Goal: Information Seeking & Learning: Learn about a topic

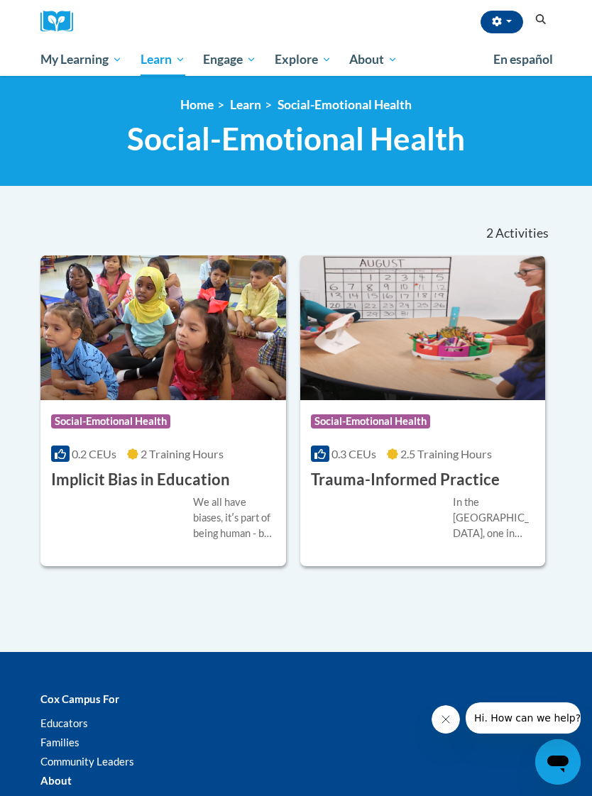
click at [241, 480] on div "Course Category: Social-Emotional Health 0.2 CEUs 2 Training Hours COURSE Impli…" at bounding box center [162, 445] width 245 height 91
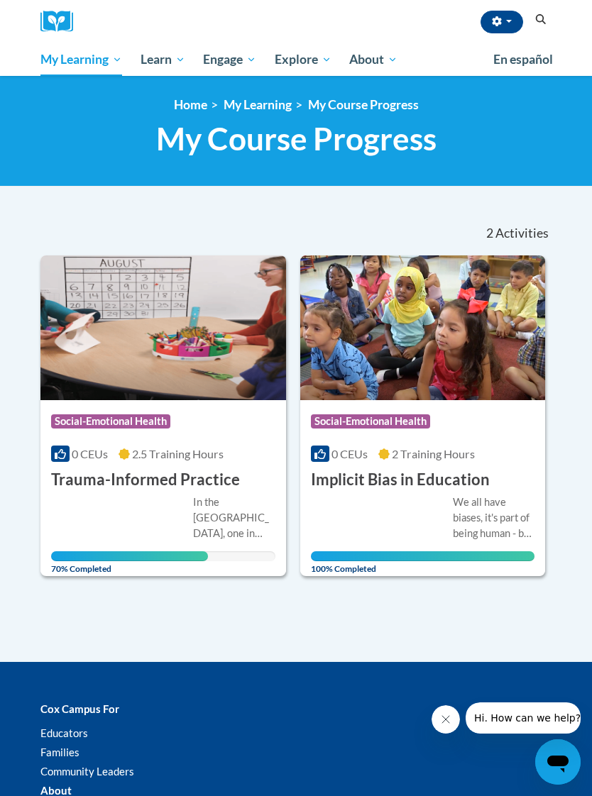
click at [192, 476] on h3 "Trauma-Informed Practice" at bounding box center [145, 480] width 189 height 22
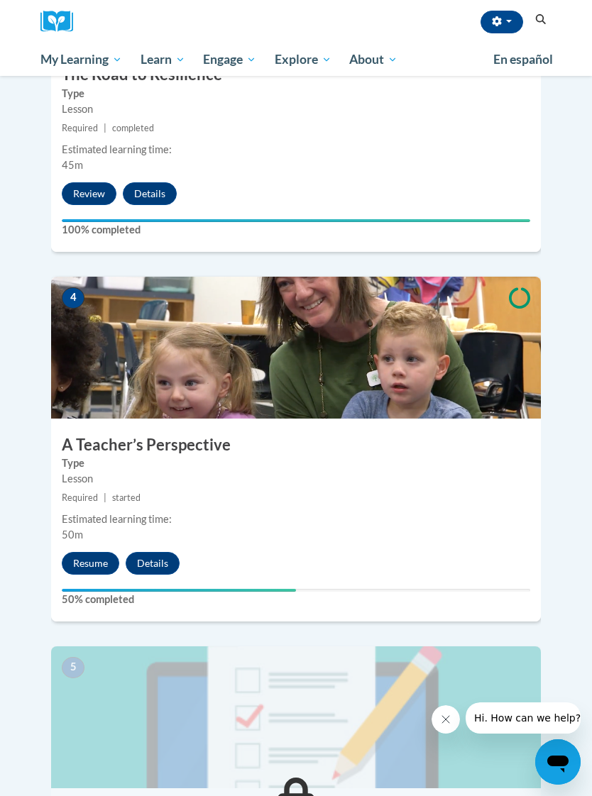
scroll to position [1240, 0]
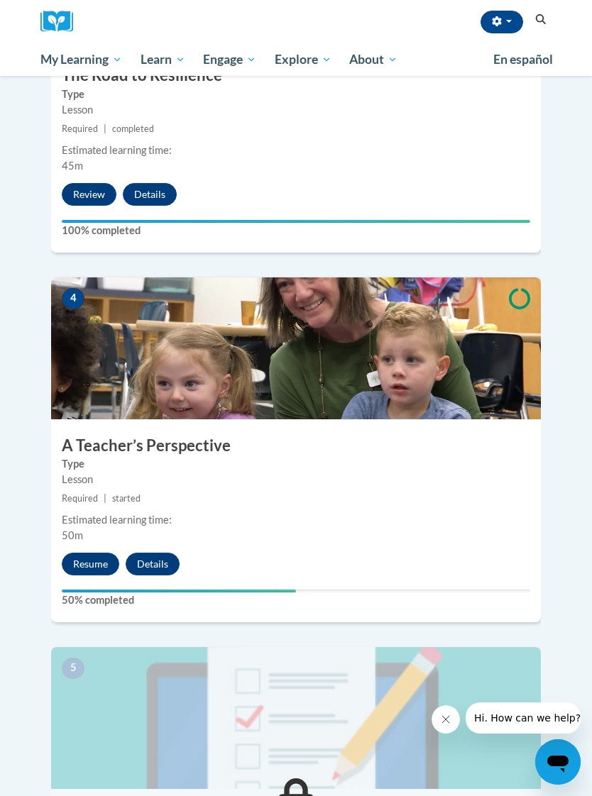
click at [92, 553] on button "Resume" at bounding box center [90, 564] width 57 height 23
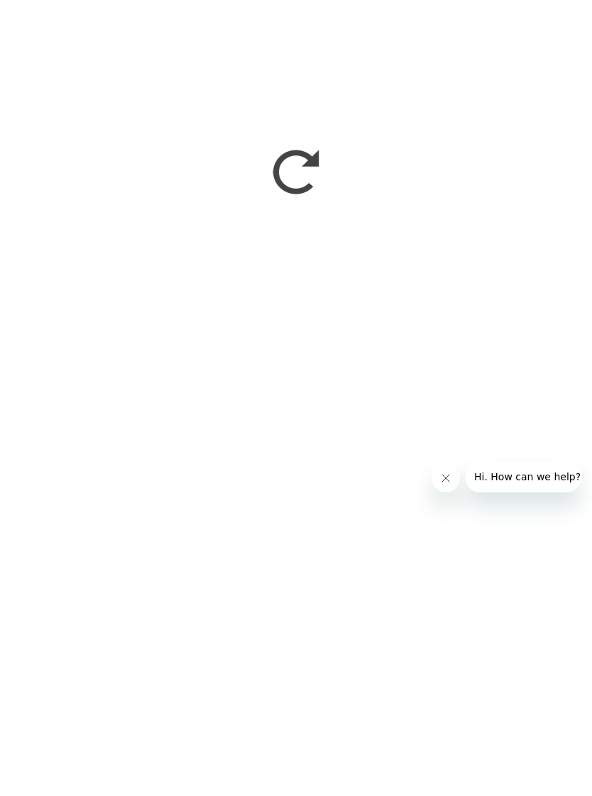
scroll to position [969, 0]
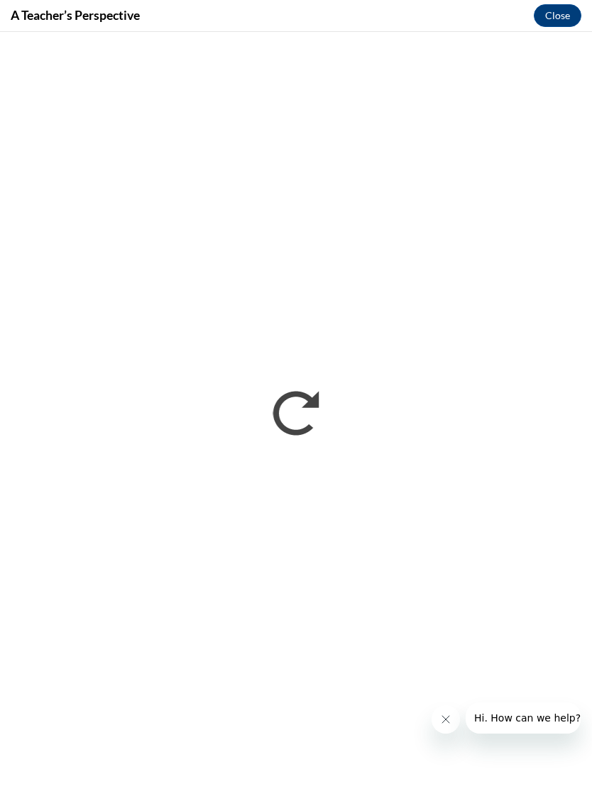
click at [451, 720] on button "Close message from company" at bounding box center [445, 719] width 28 height 28
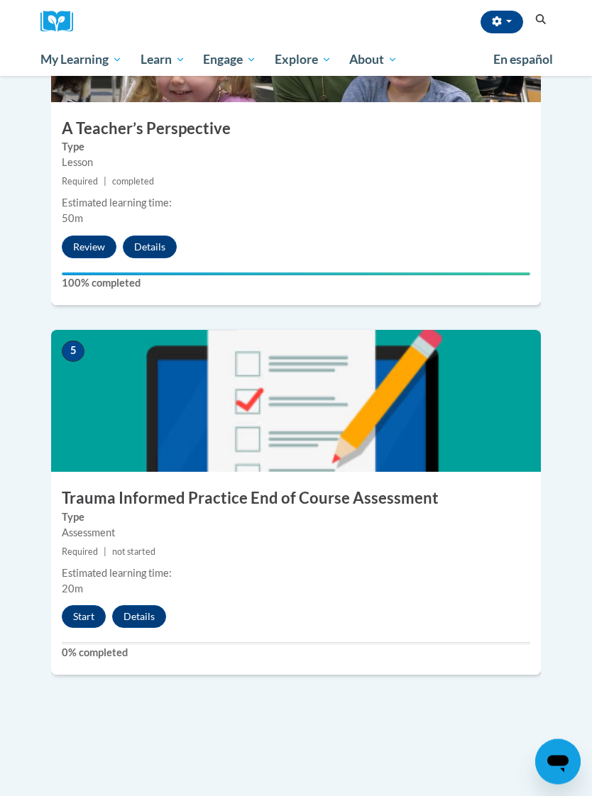
scroll to position [1557, 0]
click at [384, 418] on img at bounding box center [296, 401] width 490 height 142
click at [511, 392] on img at bounding box center [296, 401] width 490 height 142
click at [86, 605] on button "Start" at bounding box center [84, 616] width 44 height 23
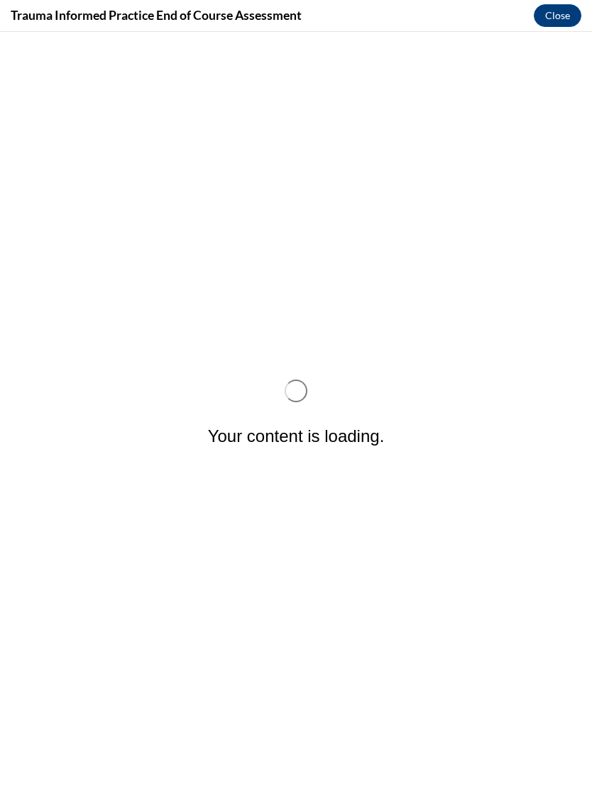
scroll to position [0, 0]
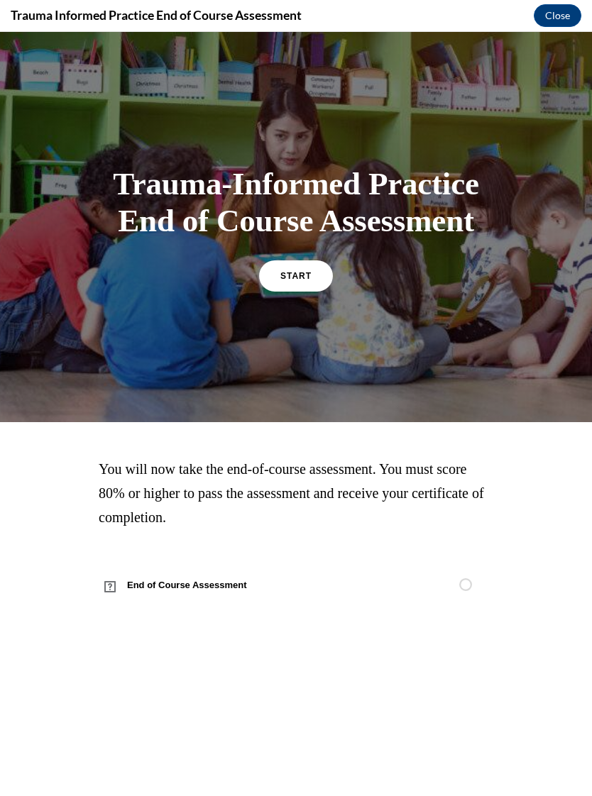
click at [301, 281] on span "START" at bounding box center [295, 276] width 31 height 10
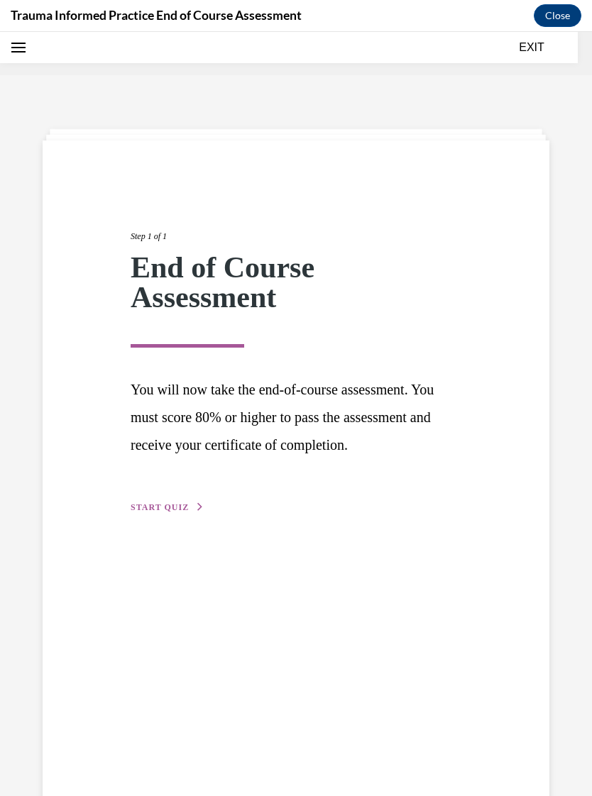
scroll to position [44, 0]
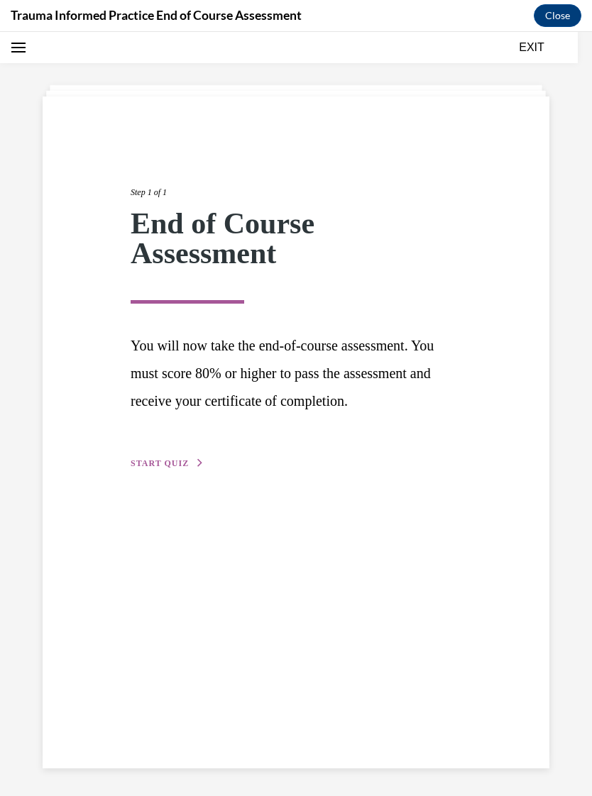
click at [165, 463] on span "START QUIZ" at bounding box center [160, 463] width 58 height 10
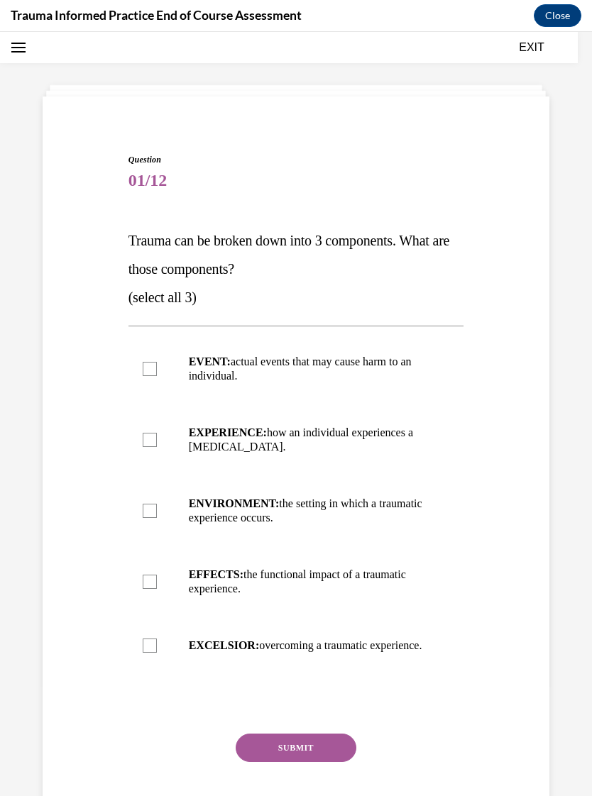
click at [155, 371] on div at bounding box center [150, 369] width 14 height 14
click at [155, 371] on input "EVENT: actual events that may cause harm to an individual." at bounding box center [150, 369] width 14 height 14
checkbox input "true"
click at [159, 444] on label "EXPERIENCE: how an individual experiences a stressor." at bounding box center [296, 439] width 336 height 71
click at [157, 444] on input "EXPERIENCE: how an individual experiences a stressor." at bounding box center [150, 440] width 14 height 14
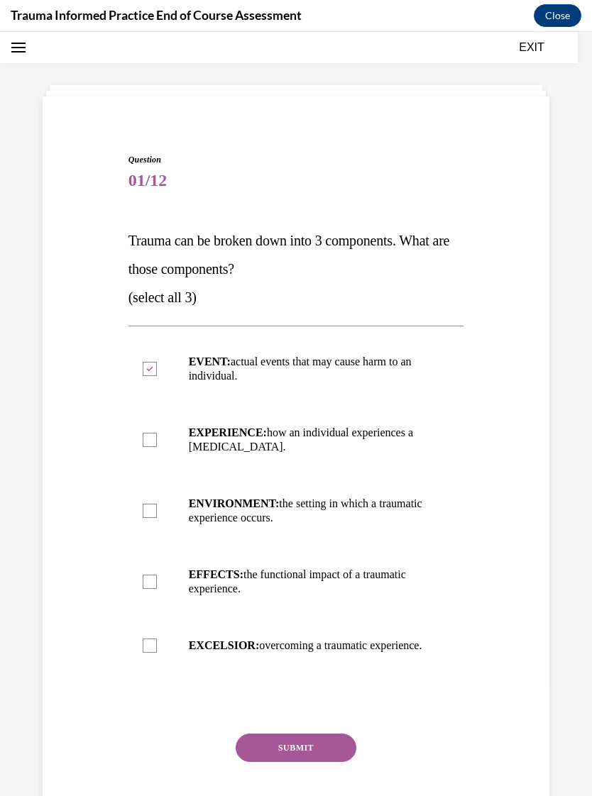
checkbox input "true"
click at [159, 582] on label "EFFECTS: the functional impact of a traumatic experience." at bounding box center [296, 581] width 336 height 71
click at [157, 582] on input "EFFECTS: the functional impact of a traumatic experience." at bounding box center [150, 582] width 14 height 14
checkbox input "true"
click at [326, 761] on button "SUBMIT" at bounding box center [296, 748] width 121 height 28
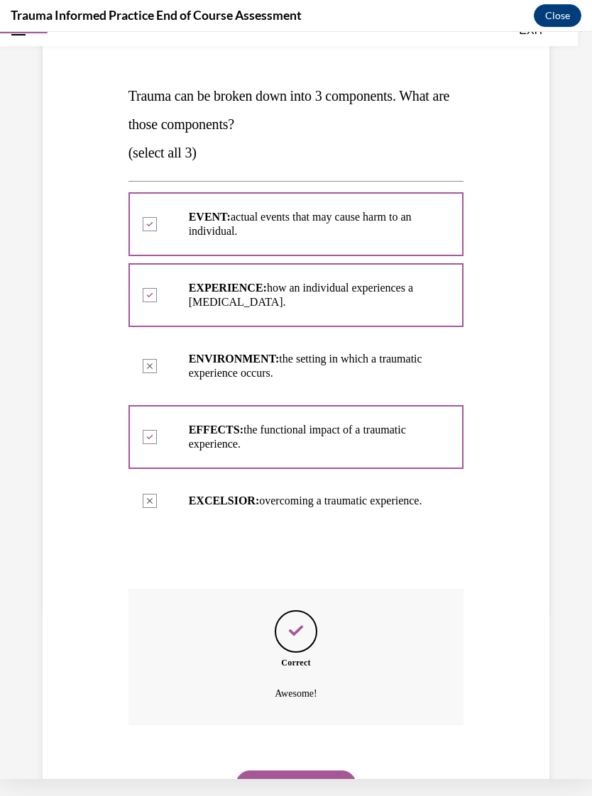
scroll to position [219, 0]
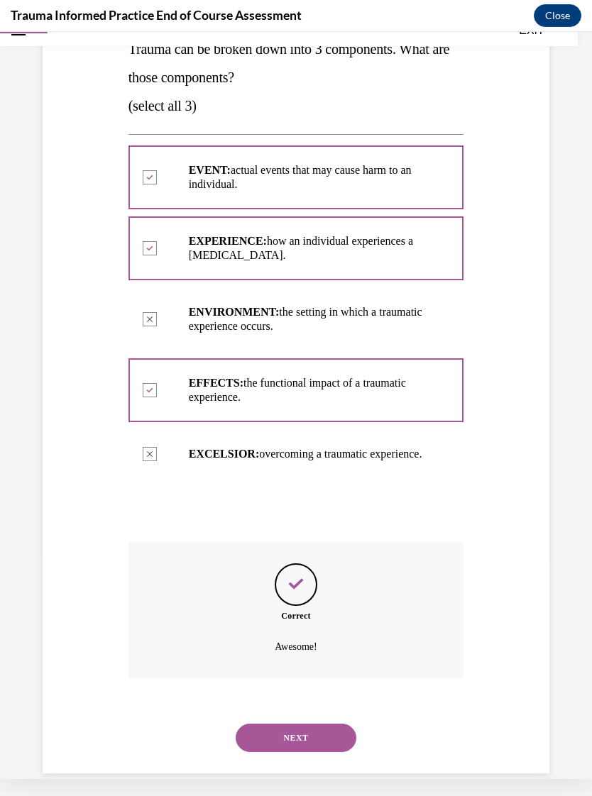
click at [324, 735] on button "NEXT" at bounding box center [296, 738] width 121 height 28
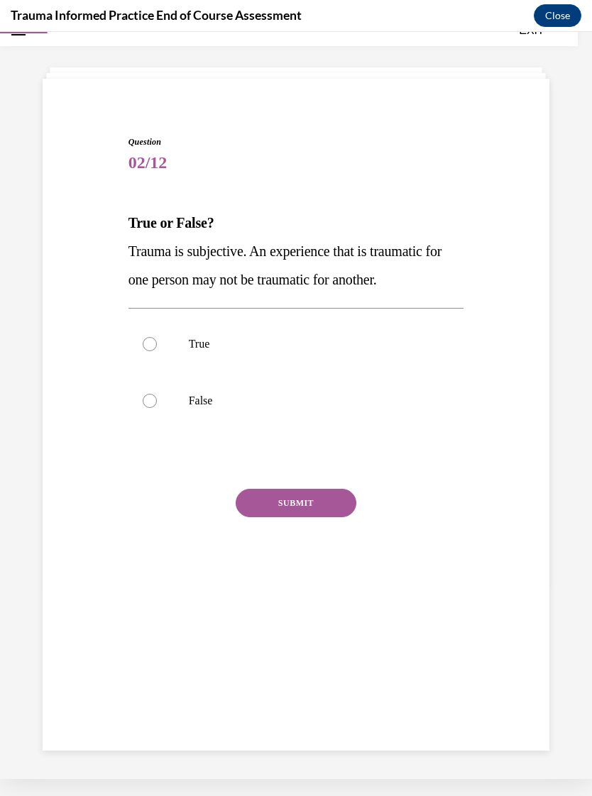
scroll to position [45, 0]
click at [151, 343] on div at bounding box center [150, 344] width 14 height 14
click at [151, 343] on input "True" at bounding box center [150, 344] width 14 height 14
radio input "true"
click at [324, 506] on button "SUBMIT" at bounding box center [296, 503] width 121 height 28
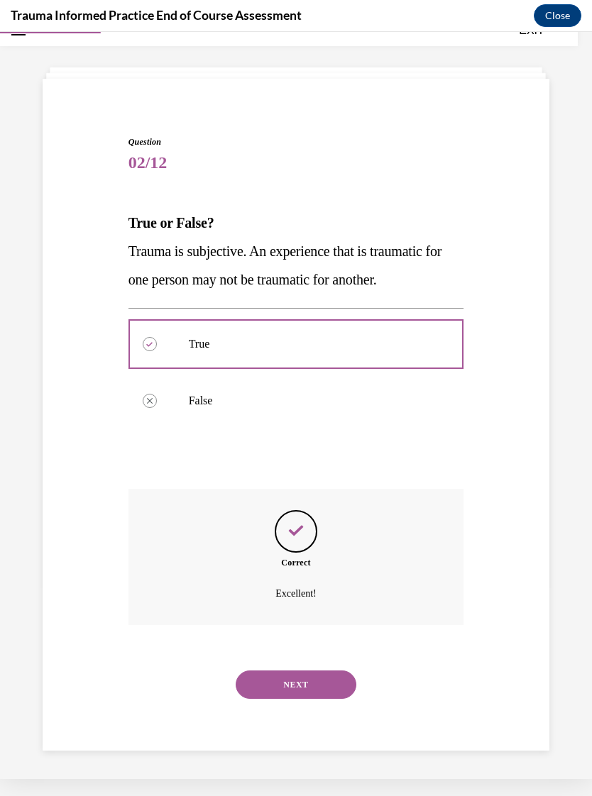
click at [318, 670] on button "NEXT" at bounding box center [296, 684] width 121 height 28
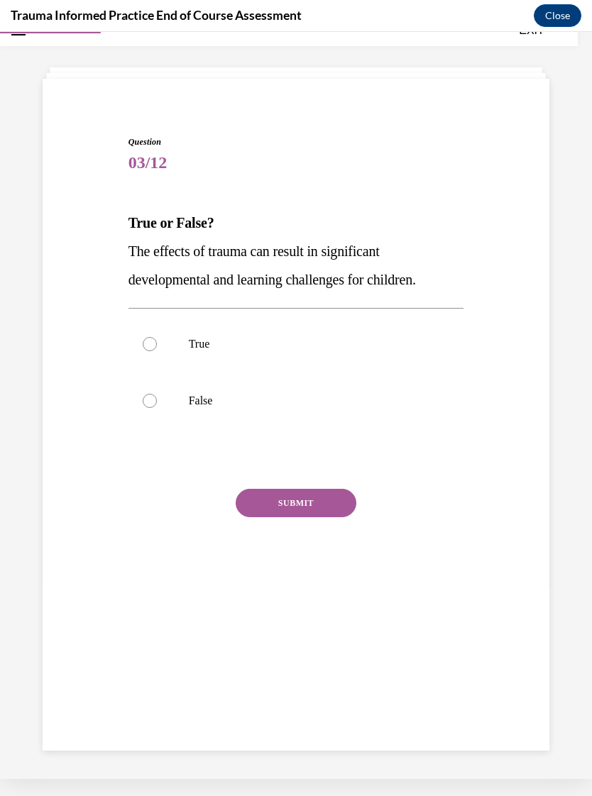
click at [158, 347] on label "True" at bounding box center [296, 344] width 336 height 57
click at [157, 347] on input "True" at bounding box center [150, 344] width 14 height 14
radio input "true"
click at [333, 503] on button "SUBMIT" at bounding box center [296, 503] width 121 height 28
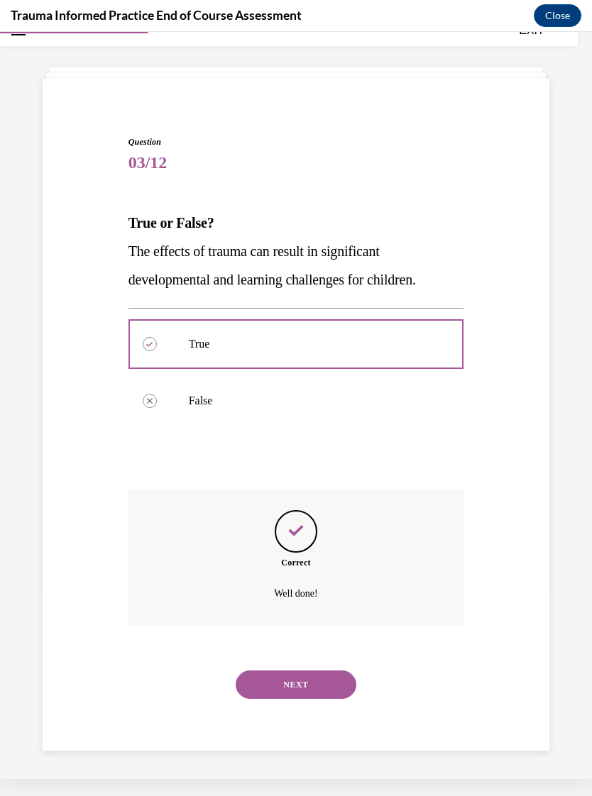
click at [319, 670] on button "NEXT" at bounding box center [296, 684] width 121 height 28
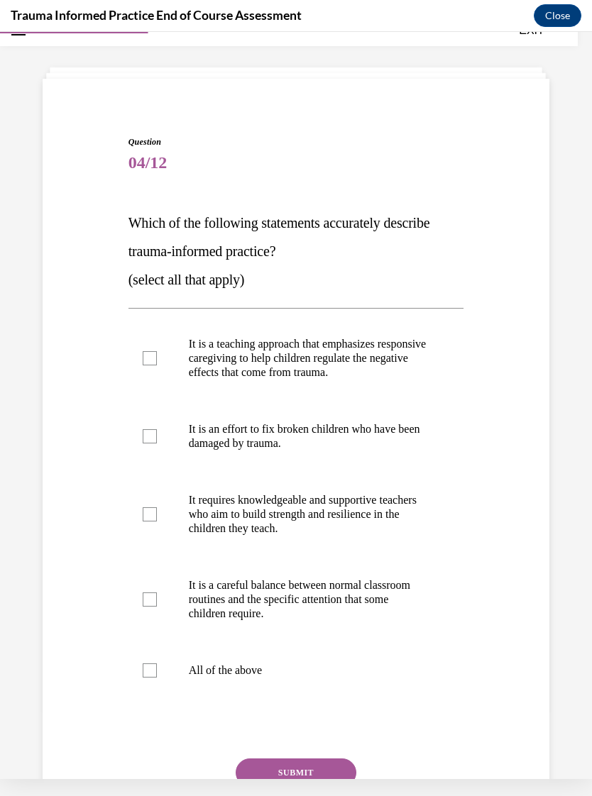
click at [151, 363] on div at bounding box center [150, 358] width 14 height 14
click at [151, 363] on input "It is a teaching approach that emphasizes responsive caregiving to help childre…" at bounding box center [150, 358] width 14 height 14
checkbox input "true"
click at [148, 522] on label "It requires knowledgeable and supportive teachers who aim to build strength and…" at bounding box center [296, 514] width 336 height 85
click at [148, 521] on input "It requires knowledgeable and supportive teachers who aim to build strength and…" at bounding box center [150, 514] width 14 height 14
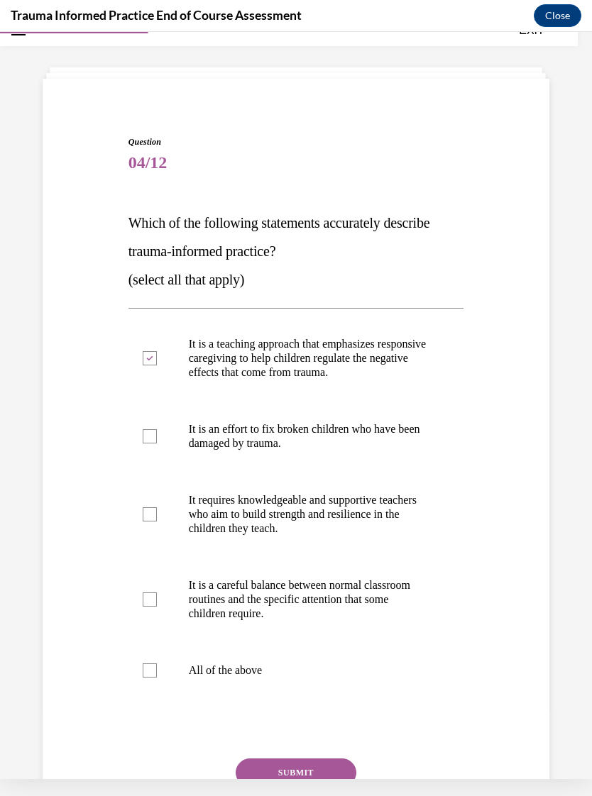
checkbox input "true"
click at [160, 593] on label "It is a careful balance between normal classroom routines and the specific atte…" at bounding box center [296, 599] width 336 height 85
click at [157, 593] on input "It is a careful balance between normal classroom routines and the specific atte…" at bounding box center [150, 599] width 14 height 14
checkbox input "true"
click at [304, 783] on button "SUBMIT" at bounding box center [296, 772] width 121 height 28
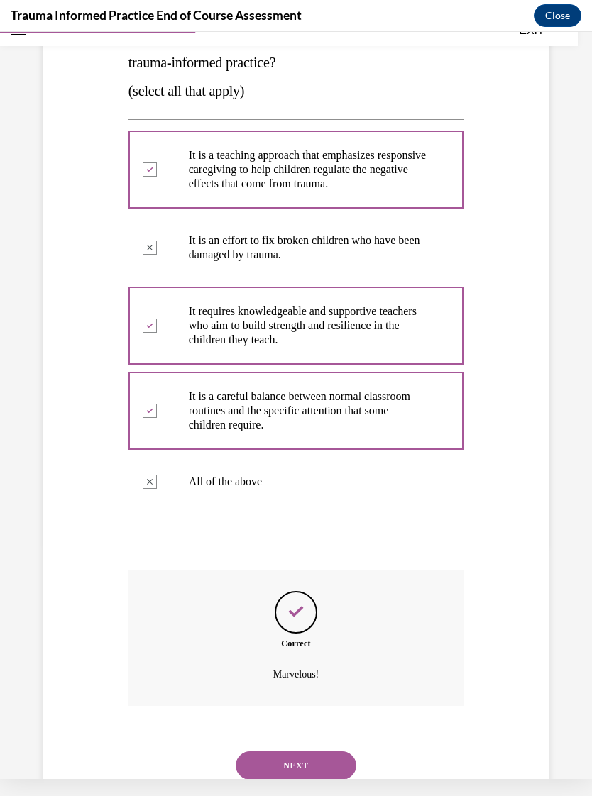
scroll to position [247, 0]
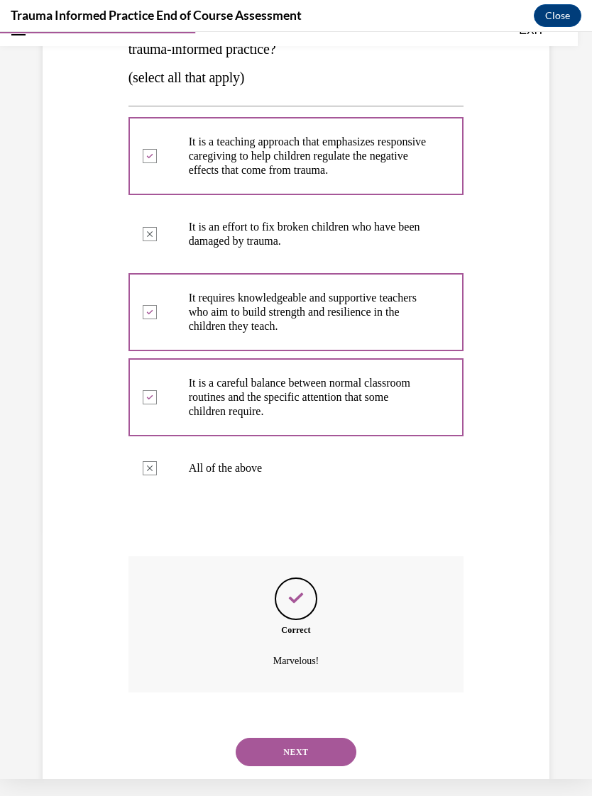
click at [312, 743] on button "NEXT" at bounding box center [296, 752] width 121 height 28
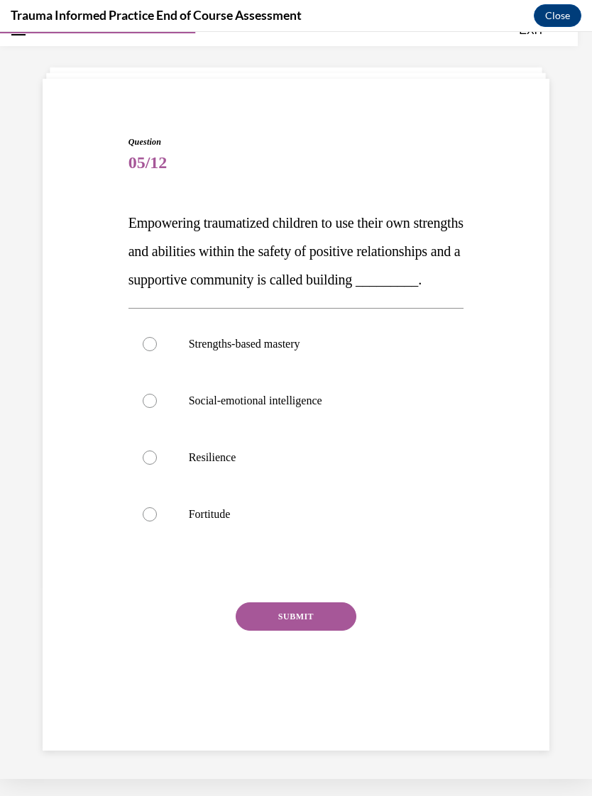
scroll to position [45, 0]
click at [154, 465] on div at bounding box center [150, 458] width 14 height 14
click at [154, 465] on input "Resilience" at bounding box center [150, 458] width 14 height 14
radio input "true"
click at [307, 631] on button "SUBMIT" at bounding box center [296, 616] width 121 height 28
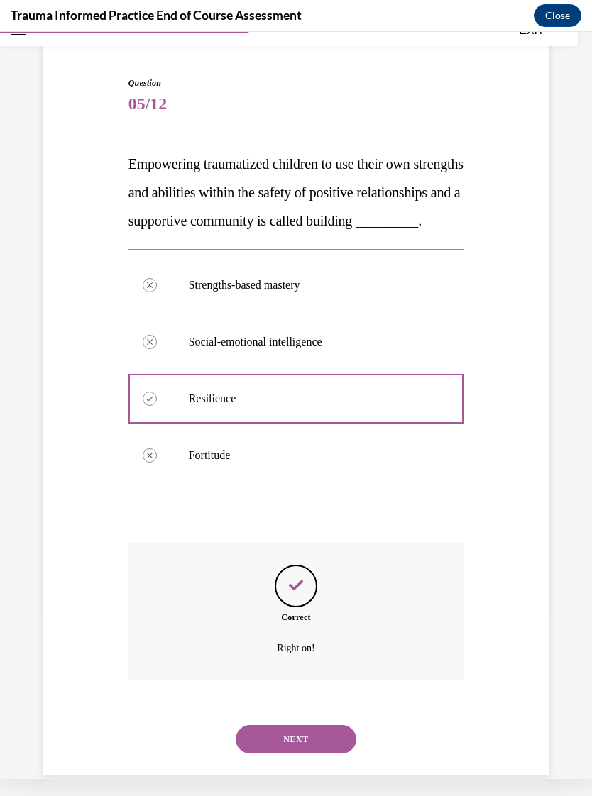
scroll to position [119, 0]
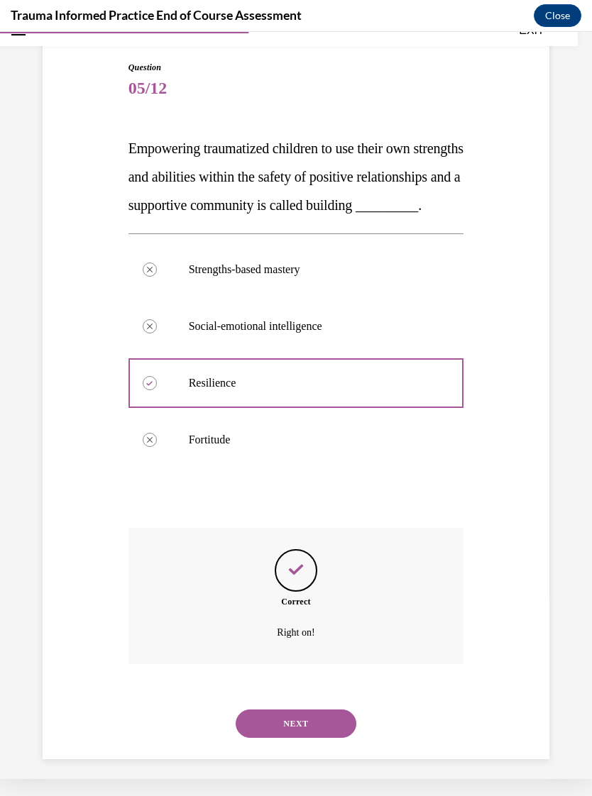
click at [312, 734] on button "NEXT" at bounding box center [296, 724] width 121 height 28
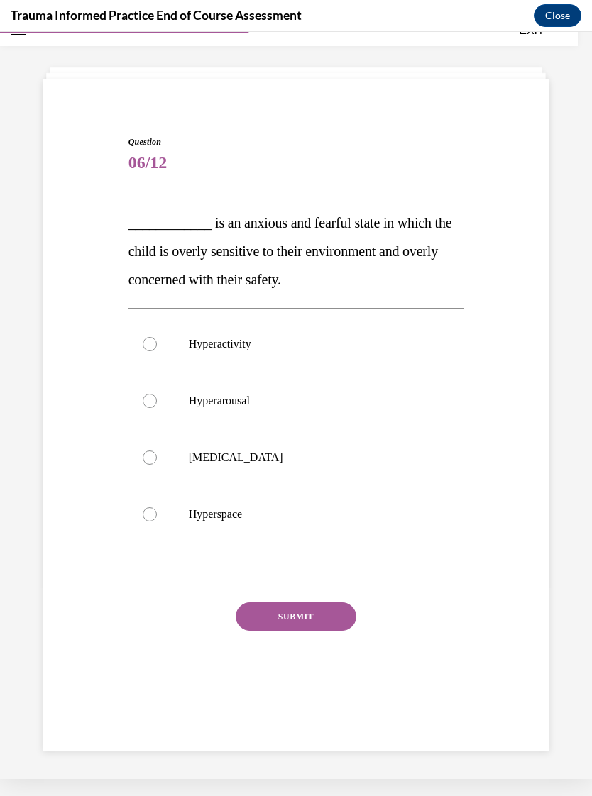
scroll to position [45, 0]
click at [156, 407] on label "Hyperarousal" at bounding box center [296, 400] width 336 height 57
click at [156, 407] on input "Hyperarousal" at bounding box center [150, 401] width 14 height 14
radio input "true"
click at [315, 617] on button "SUBMIT" at bounding box center [296, 616] width 121 height 28
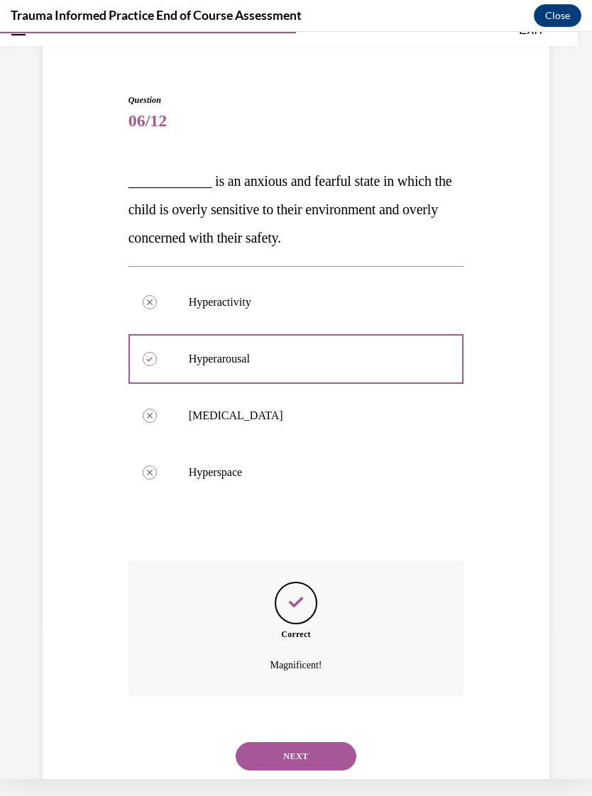
scroll to position [91, 0]
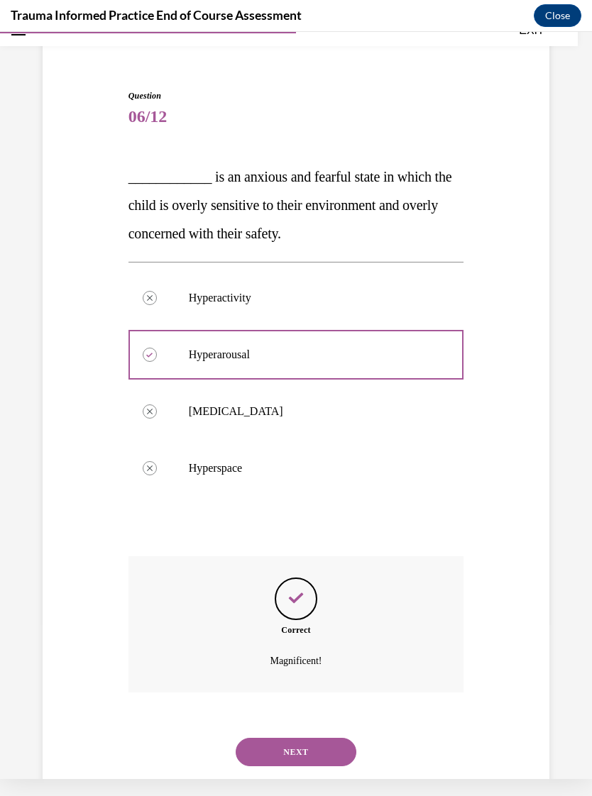
click at [309, 738] on button "NEXT" at bounding box center [296, 752] width 121 height 28
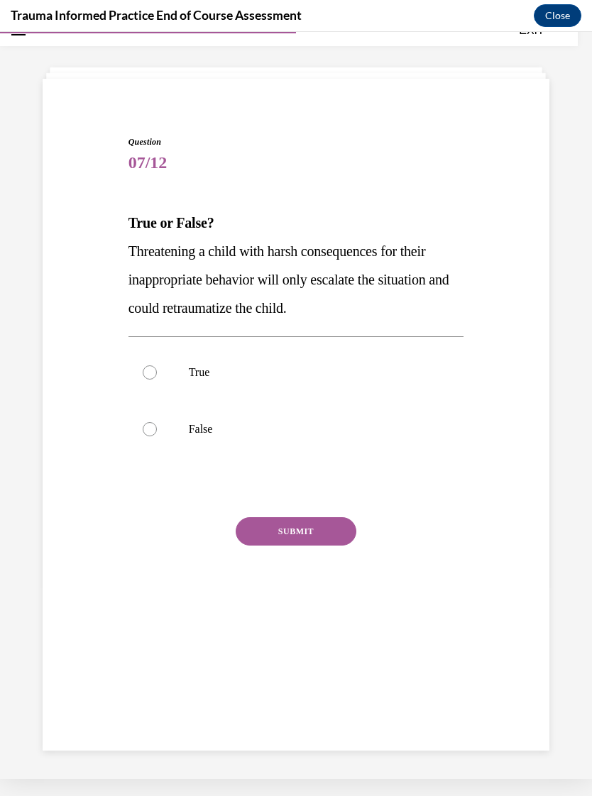
scroll to position [45, 0]
click at [145, 374] on div at bounding box center [150, 372] width 14 height 14
click at [145, 374] on input "True" at bounding box center [150, 372] width 14 height 14
radio input "true"
click at [307, 534] on button "SUBMIT" at bounding box center [296, 531] width 121 height 28
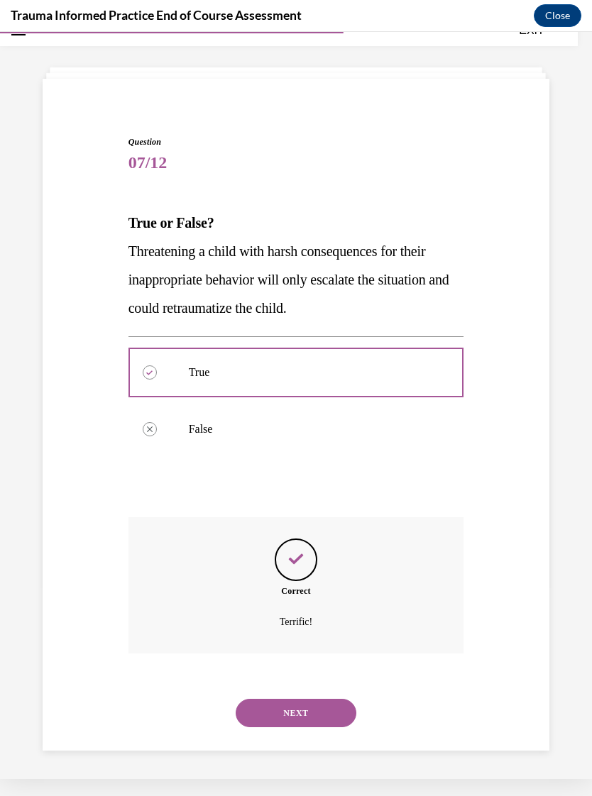
click at [312, 699] on button "NEXT" at bounding box center [296, 713] width 121 height 28
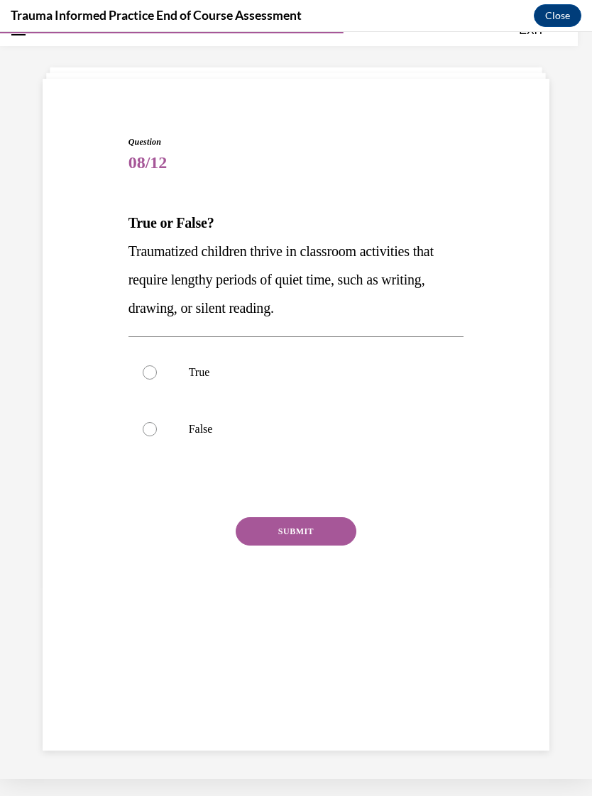
click at [155, 428] on div at bounding box center [150, 429] width 14 height 14
click at [155, 428] on input "False" at bounding box center [150, 429] width 14 height 14
radio input "true"
click at [318, 536] on button "SUBMIT" at bounding box center [296, 531] width 121 height 28
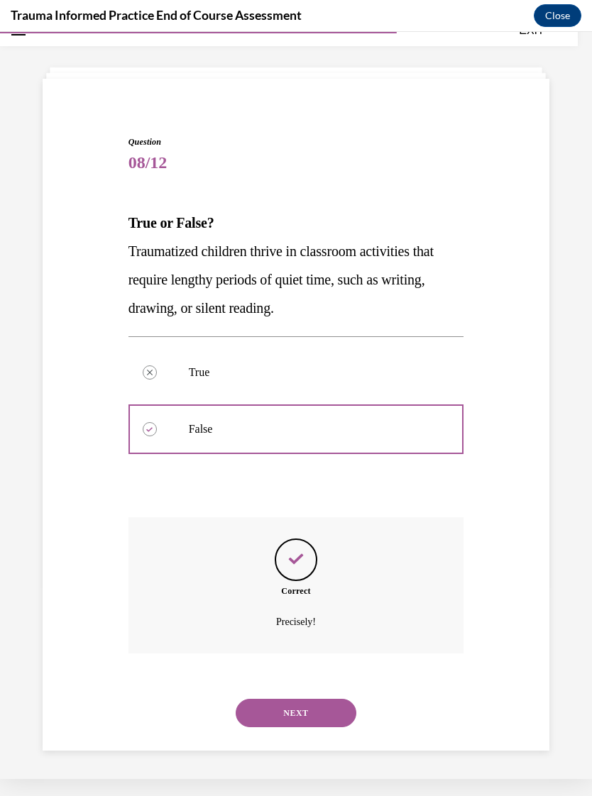
click at [311, 700] on button "NEXT" at bounding box center [296, 713] width 121 height 28
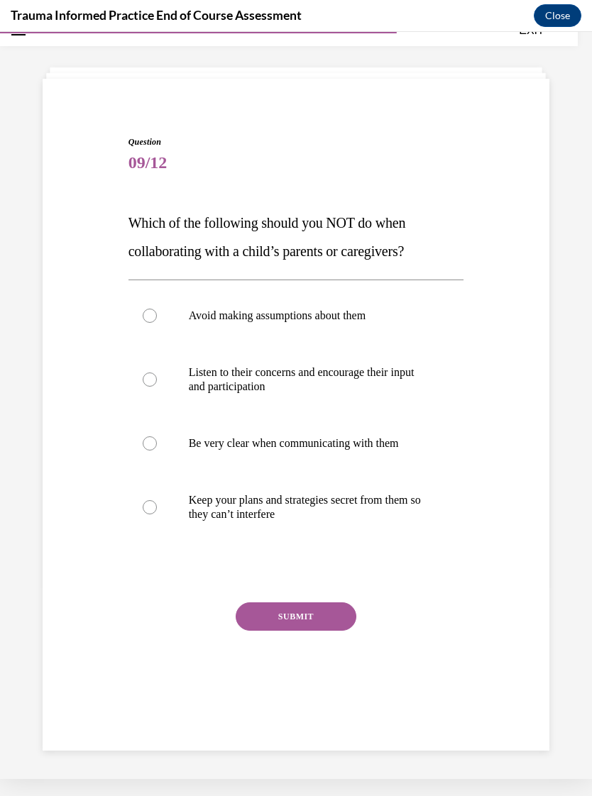
click at [159, 505] on label "Keep your plans and strategies secret from them so they can’t interfere" at bounding box center [296, 507] width 336 height 71
click at [157, 505] on input "Keep your plans and strategies secret from them so they can’t interfere" at bounding box center [150, 507] width 14 height 14
radio input "true"
click at [307, 612] on button "SUBMIT" at bounding box center [296, 616] width 121 height 28
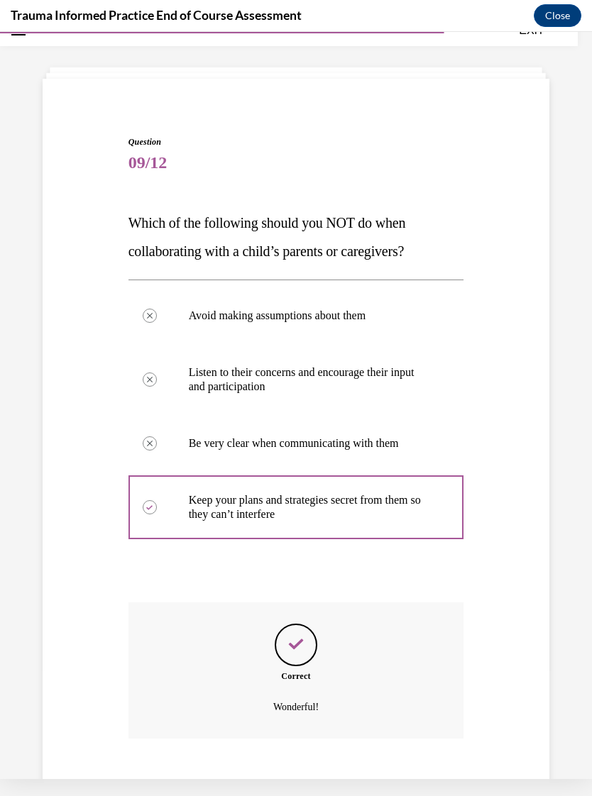
click at [1, 431] on div "Question 09/12 Which of the following should you NOT do when collaborating with…" at bounding box center [296, 438] width 592 height 847
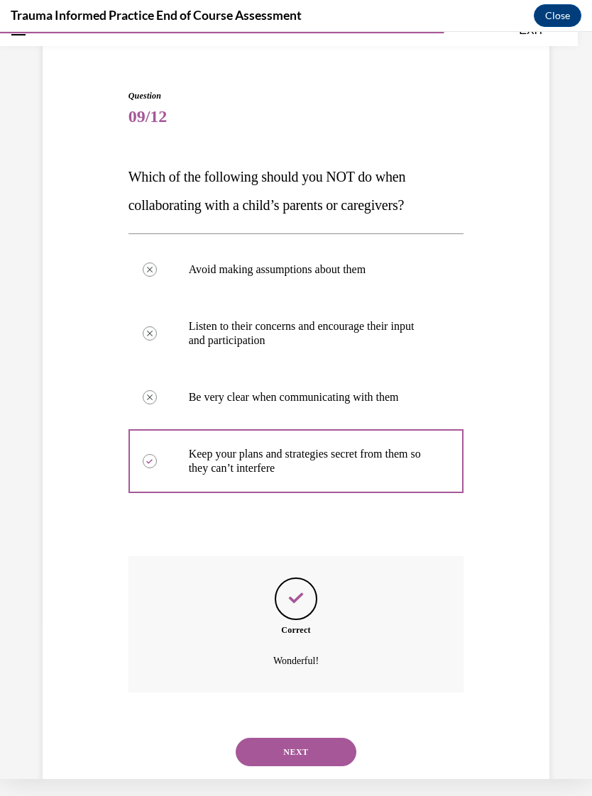
scroll to position [91, 0]
click at [302, 738] on button "NEXT" at bounding box center [296, 752] width 121 height 28
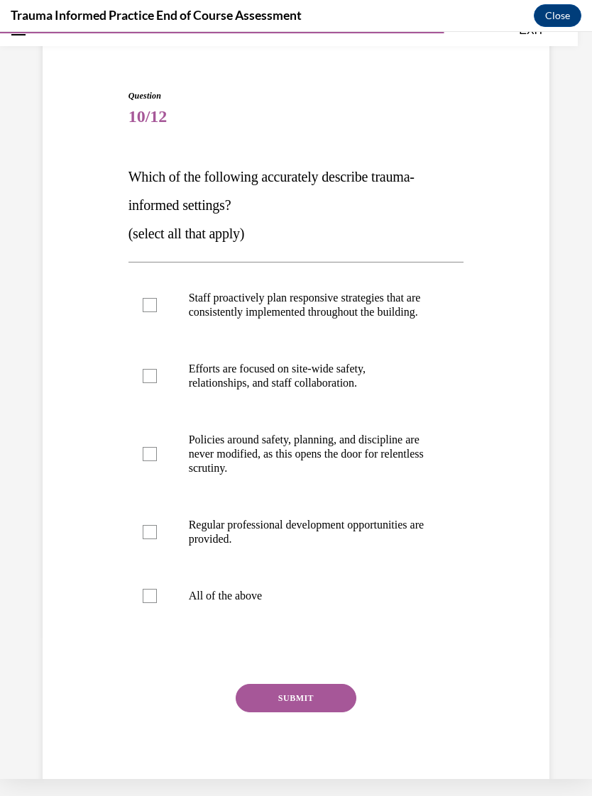
click at [148, 312] on div at bounding box center [150, 305] width 14 height 14
click at [148, 312] on input "Staff proactively plan responsive strategies that are consistently implemented …" at bounding box center [150, 305] width 14 height 14
checkbox input "true"
click at [144, 383] on div at bounding box center [150, 376] width 14 height 14
click at [144, 383] on input "Efforts are focused on site-wide safety, relationships, and staff collaboration." at bounding box center [150, 376] width 14 height 14
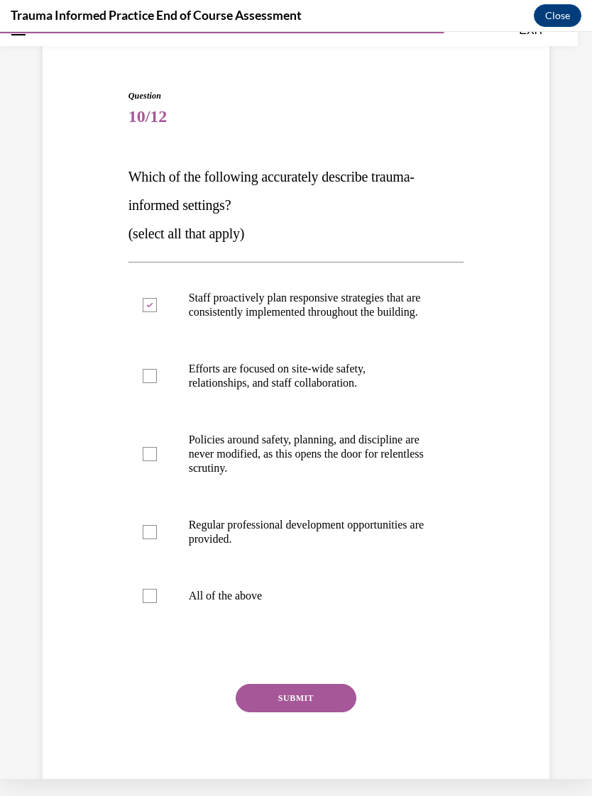
checkbox input "true"
click at [156, 461] on div at bounding box center [150, 454] width 14 height 14
click at [156, 461] on input "Policies around safety, planning, and discipline are never modified, as this op…" at bounding box center [150, 454] width 14 height 14
checkbox input "true"
click at [151, 539] on div at bounding box center [150, 532] width 14 height 14
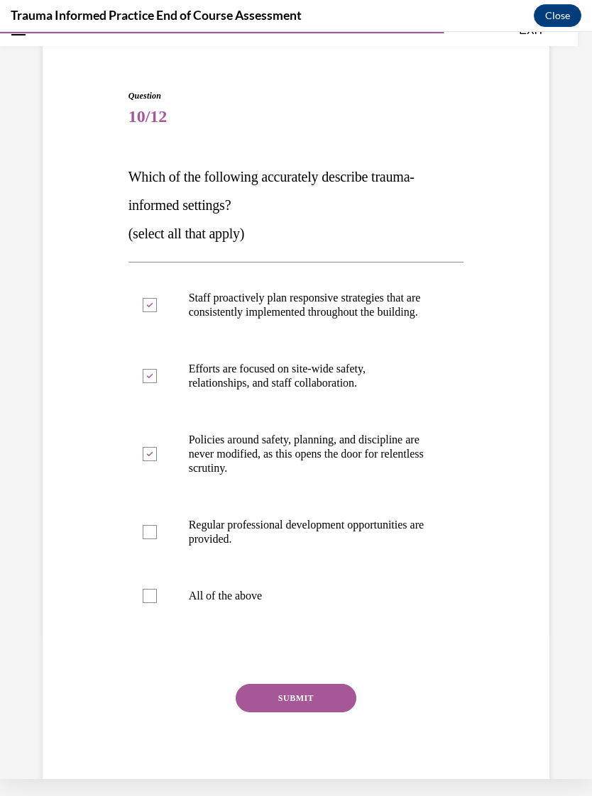
click at [151, 539] on input "Regular professional development opportunities are provided." at bounding box center [150, 532] width 14 height 14
checkbox input "true"
click at [148, 603] on div at bounding box center [150, 596] width 14 height 14
click at [148, 603] on input "All of the above" at bounding box center [150, 596] width 14 height 14
checkbox input "true"
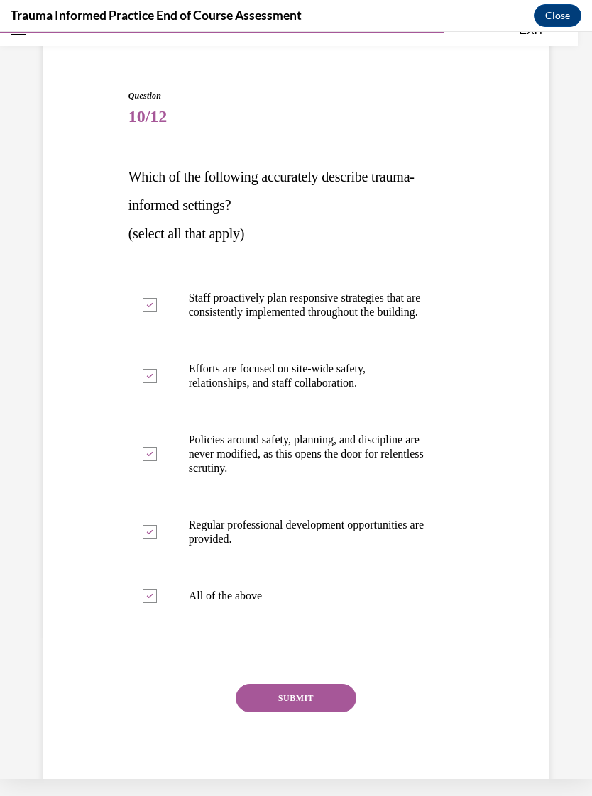
click at [309, 710] on button "SUBMIT" at bounding box center [296, 698] width 121 height 28
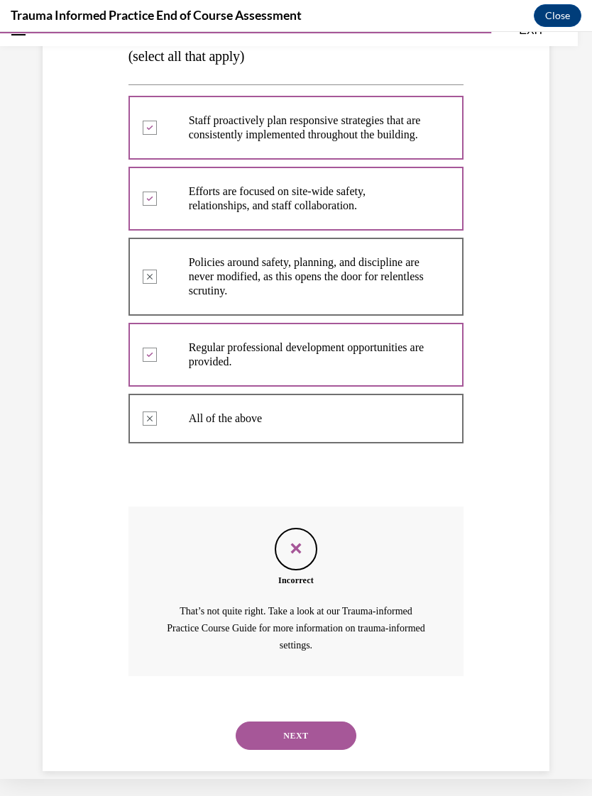
scroll to position [265, 0]
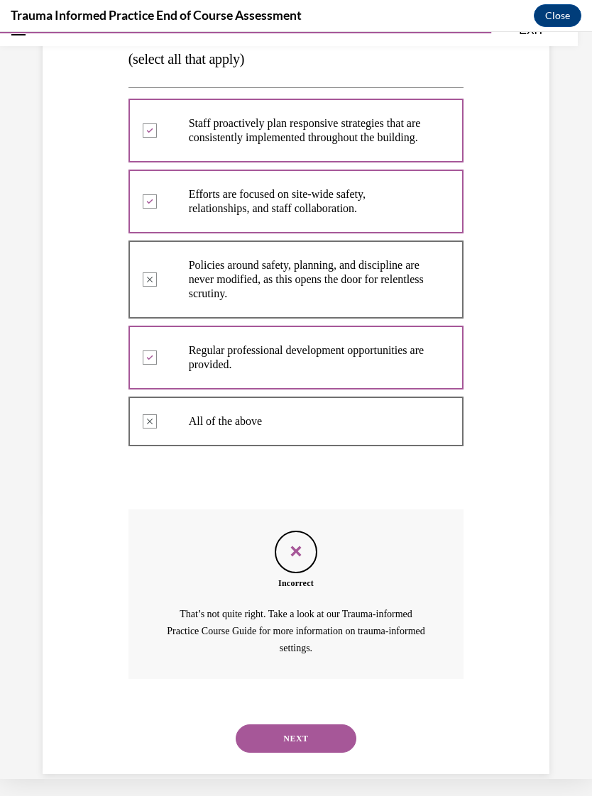
click at [165, 432] on div at bounding box center [296, 422] width 336 height 64
click at [317, 734] on button "NEXT" at bounding box center [296, 738] width 121 height 28
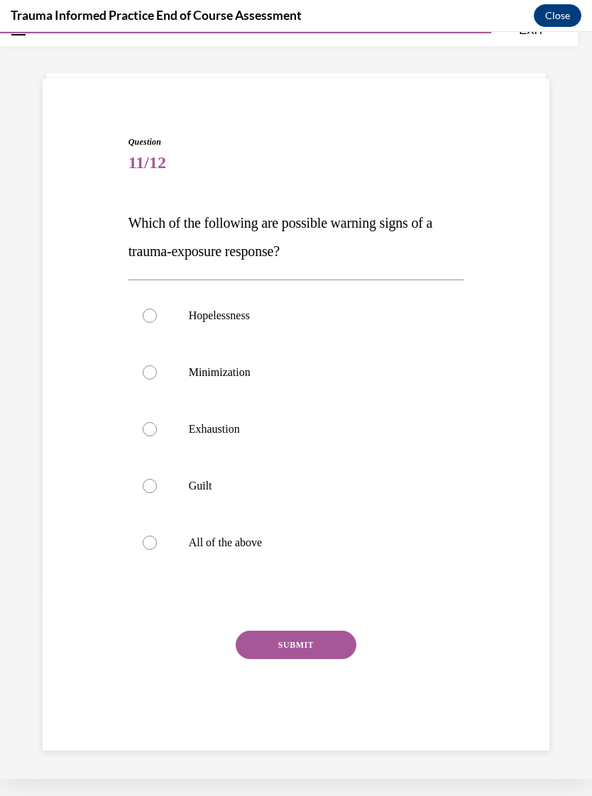
scroll to position [45, 0]
click at [154, 321] on div at bounding box center [150, 316] width 14 height 14
click at [154, 321] on input "Hopelessness" at bounding box center [150, 316] width 14 height 14
radio input "true"
click at [148, 434] on div at bounding box center [150, 429] width 14 height 14
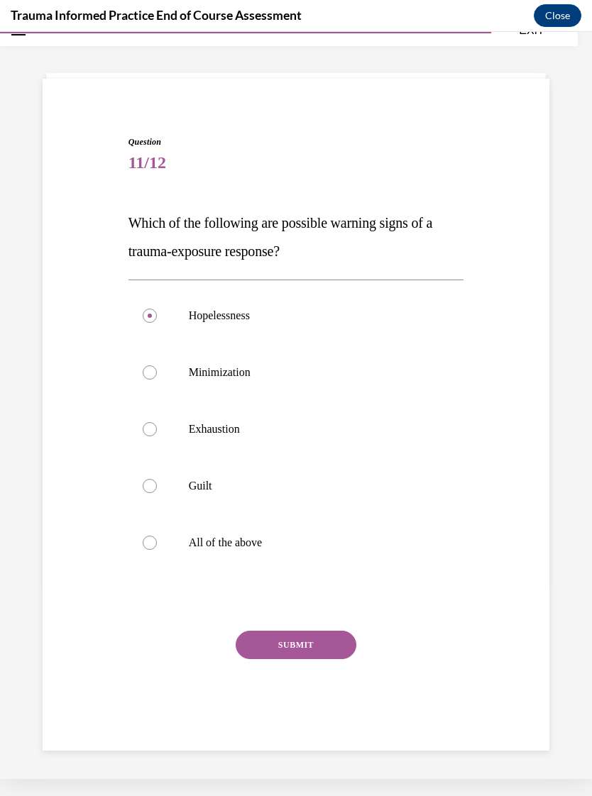
click at [148, 434] on input "Exhaustion" at bounding box center [150, 429] width 14 height 14
radio input "true"
click at [155, 487] on div at bounding box center [150, 486] width 14 height 14
click at [155, 487] on input "Guilt" at bounding box center [150, 486] width 14 height 14
radio input "true"
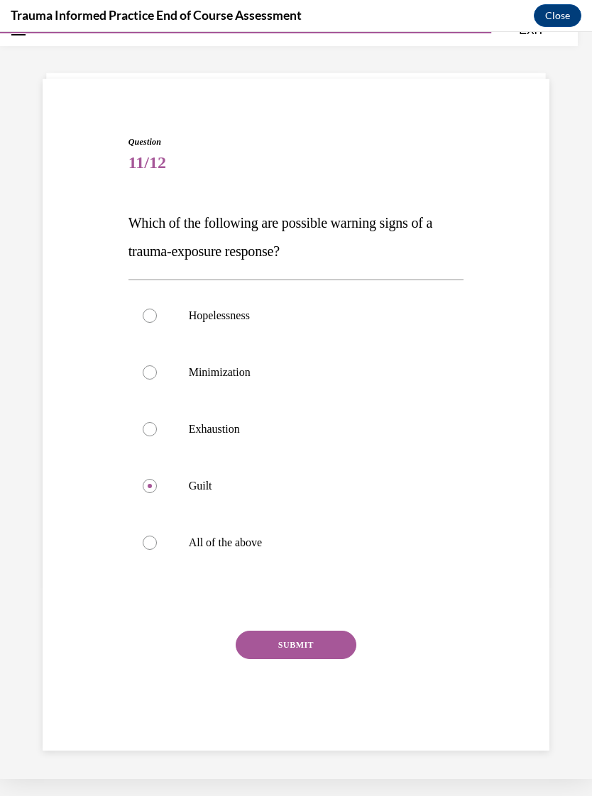
click at [324, 644] on button "SUBMIT" at bounding box center [296, 645] width 121 height 28
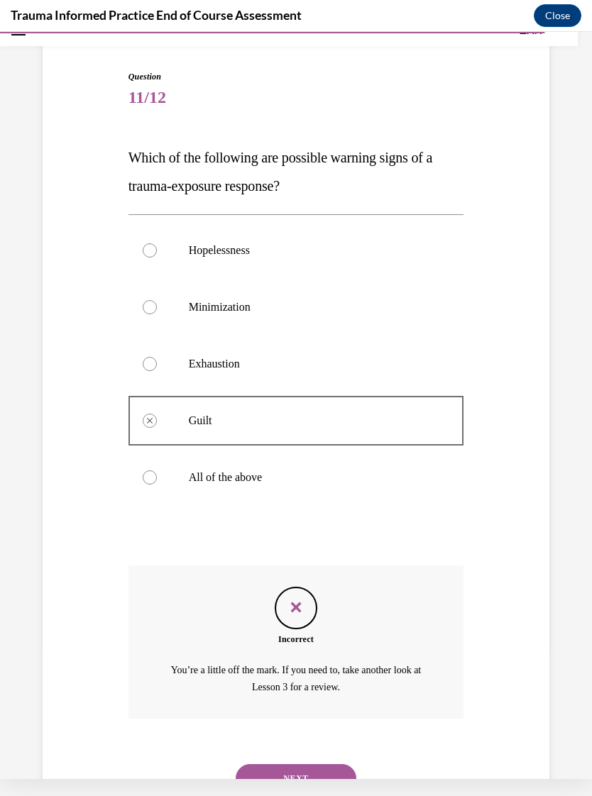
scroll to position [136, 0]
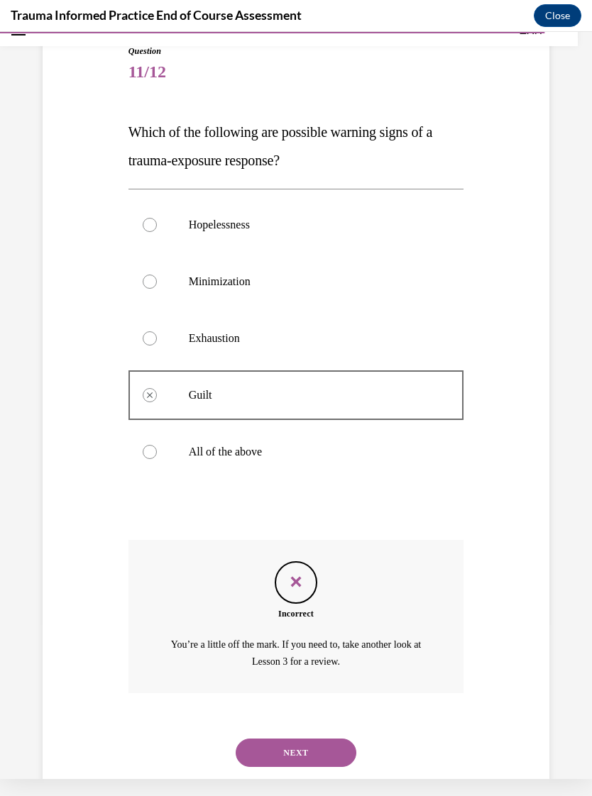
click at [314, 739] on button "NEXT" at bounding box center [296, 753] width 121 height 28
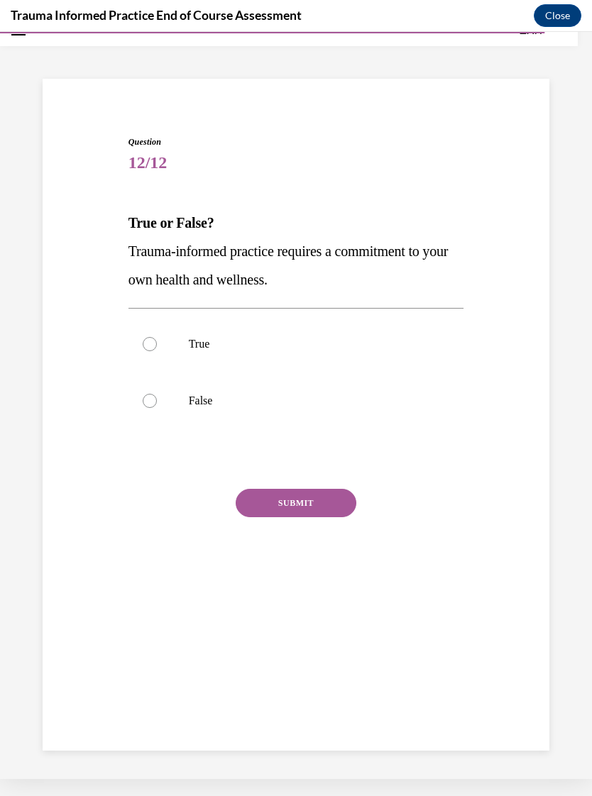
scroll to position [45, 0]
click at [150, 348] on div at bounding box center [150, 344] width 14 height 14
click at [150, 348] on input "True" at bounding box center [150, 344] width 14 height 14
radio input "true"
click at [309, 503] on button "SUBMIT" at bounding box center [296, 503] width 121 height 28
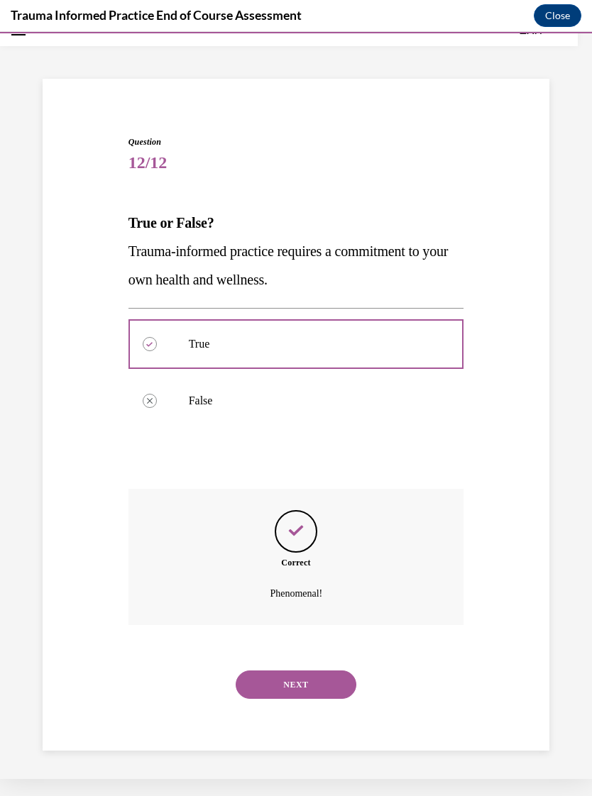
click at [316, 670] on button "NEXT" at bounding box center [296, 684] width 121 height 28
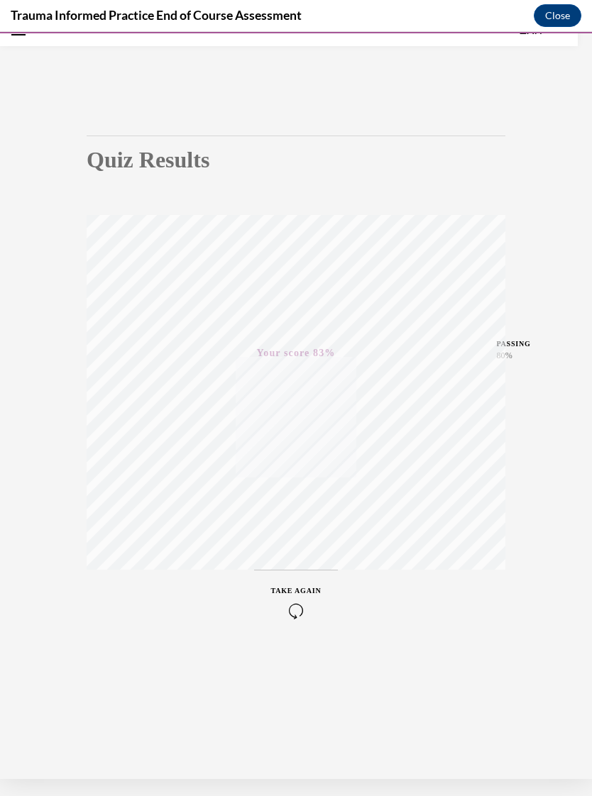
scroll to position [4, 0]
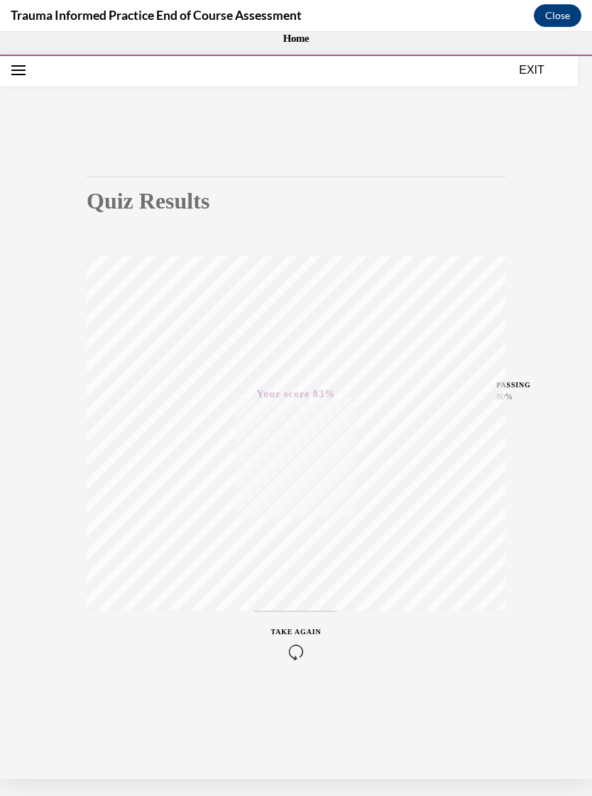
click at [540, 63] on button "EXIT" at bounding box center [531, 70] width 85 height 17
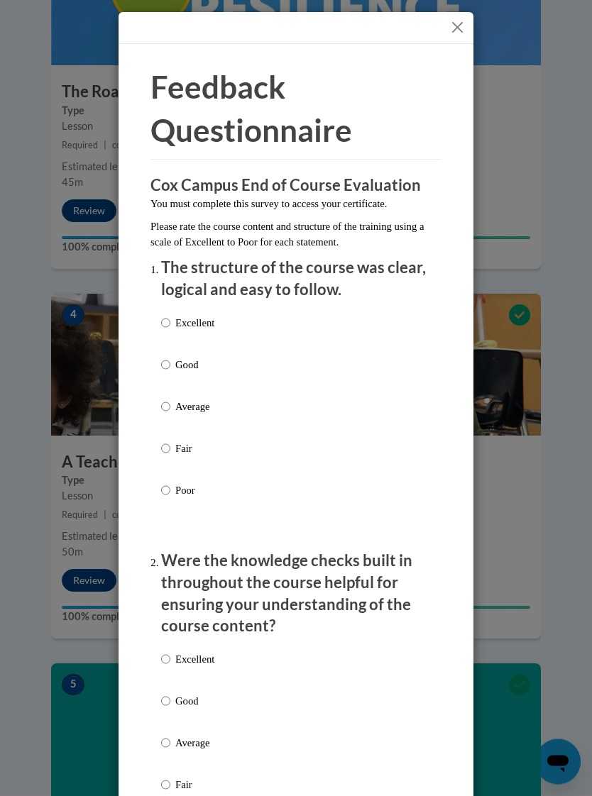
scroll to position [1227, 0]
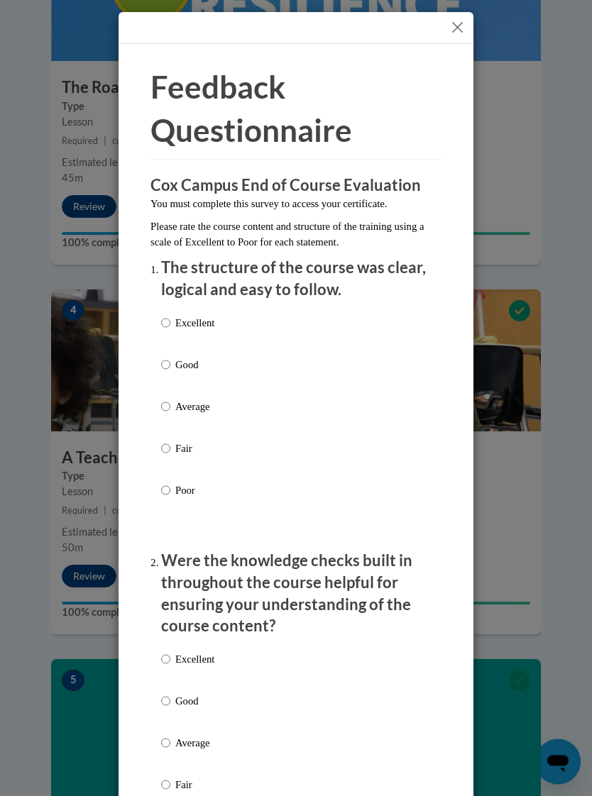
click at [167, 365] on input "Good" at bounding box center [165, 366] width 9 height 16
radio input "true"
click at [170, 694] on input "Good" at bounding box center [165, 702] width 9 height 16
radio input "true"
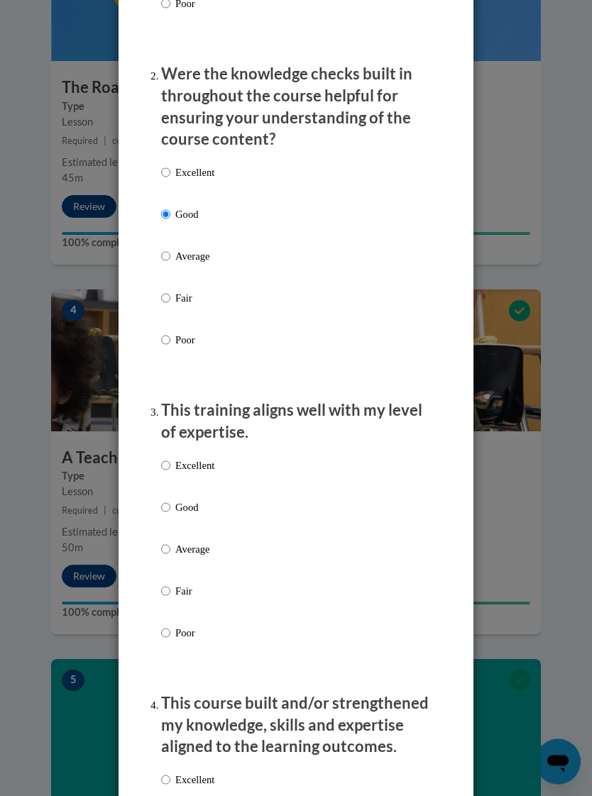
scroll to position [509, 0]
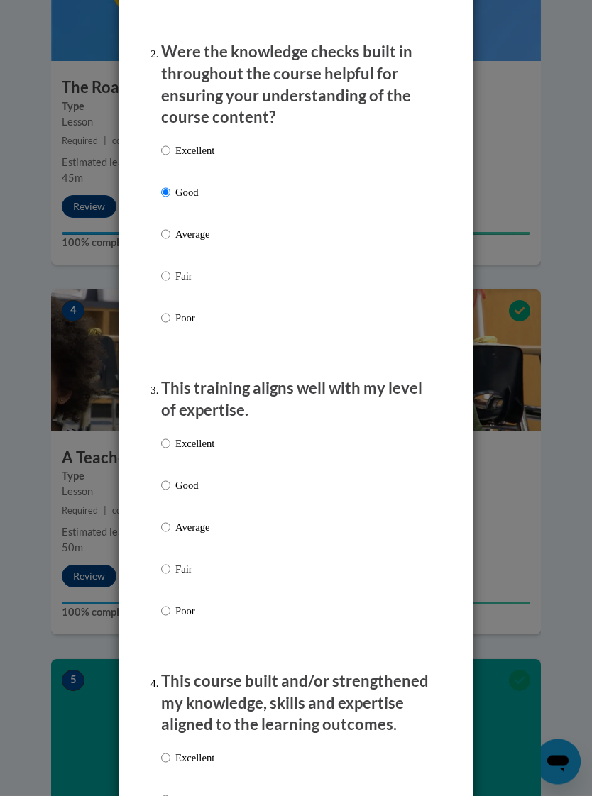
click at [170, 486] on input "Good" at bounding box center [165, 486] width 9 height 16
radio input "true"
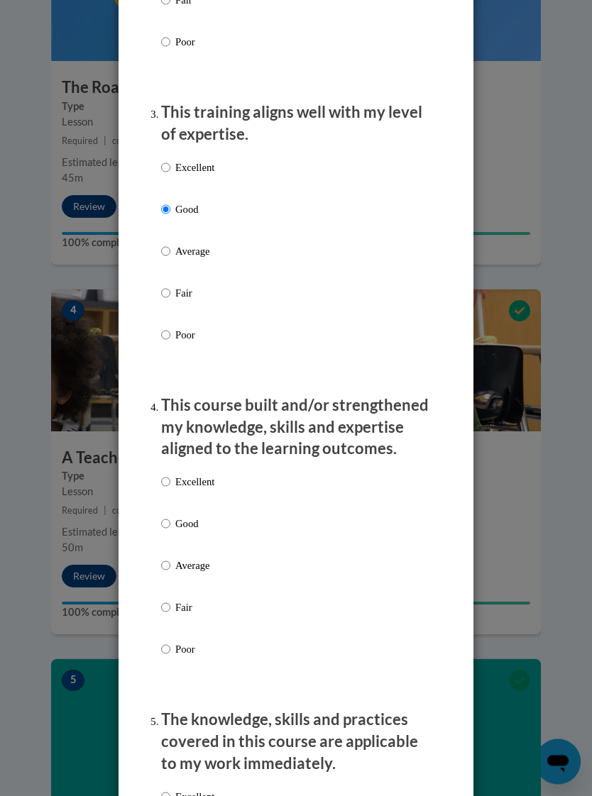
scroll to position [804, 0]
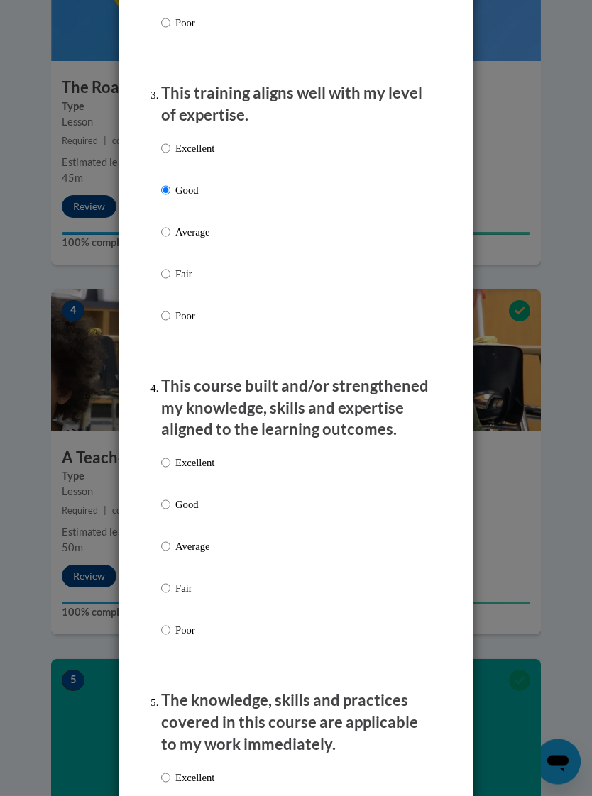
click at [170, 497] on input "Good" at bounding box center [165, 505] width 9 height 16
radio input "true"
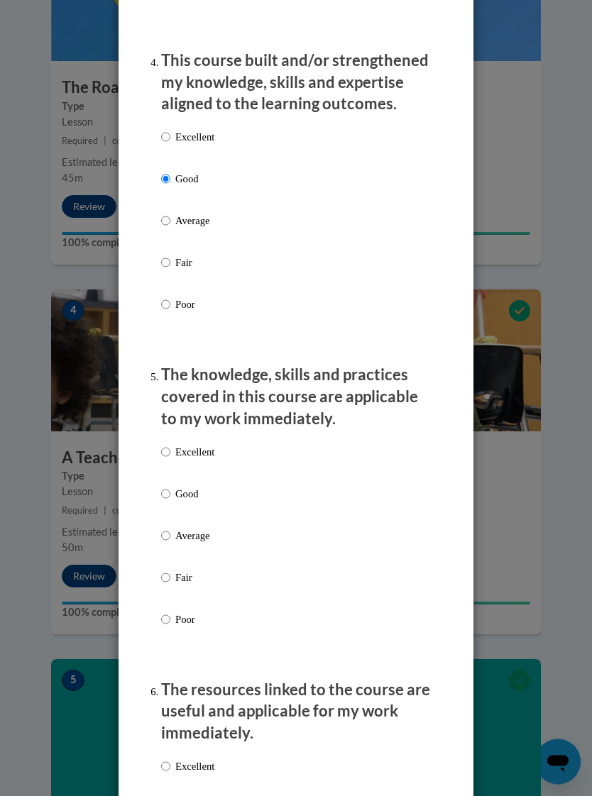
scroll to position [1130, 0]
click at [168, 489] on input "Good" at bounding box center [165, 494] width 9 height 16
radio input "true"
click at [170, 444] on input "Excellent" at bounding box center [165, 452] width 9 height 16
radio input "true"
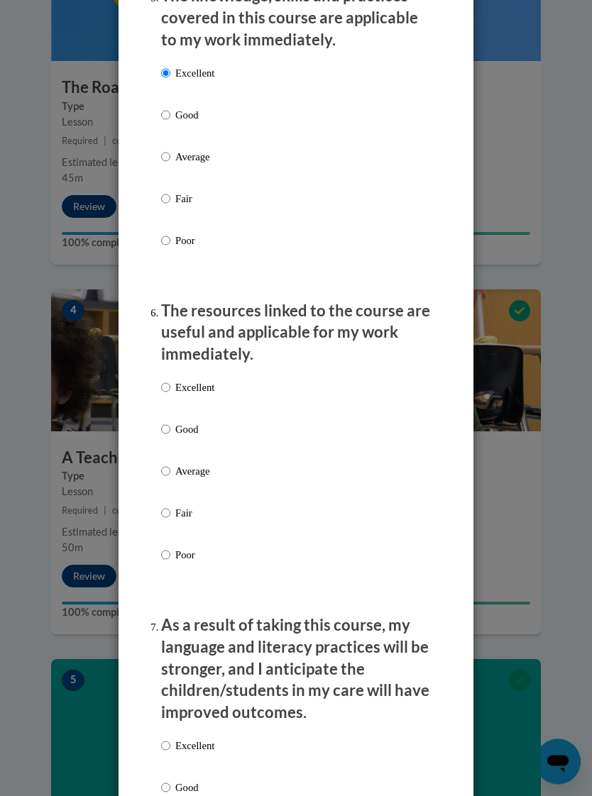
scroll to position [1516, 0]
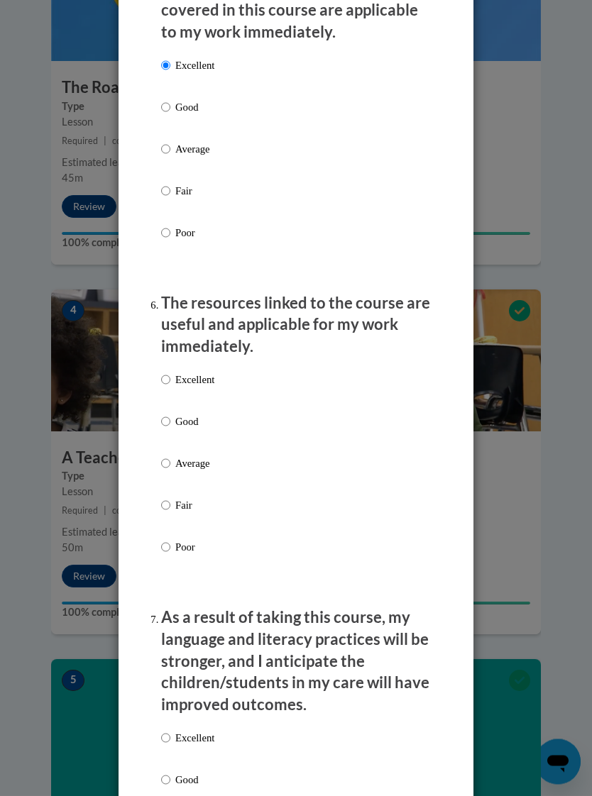
click at [169, 372] on input "Excellent" at bounding box center [165, 380] width 9 height 16
radio input "true"
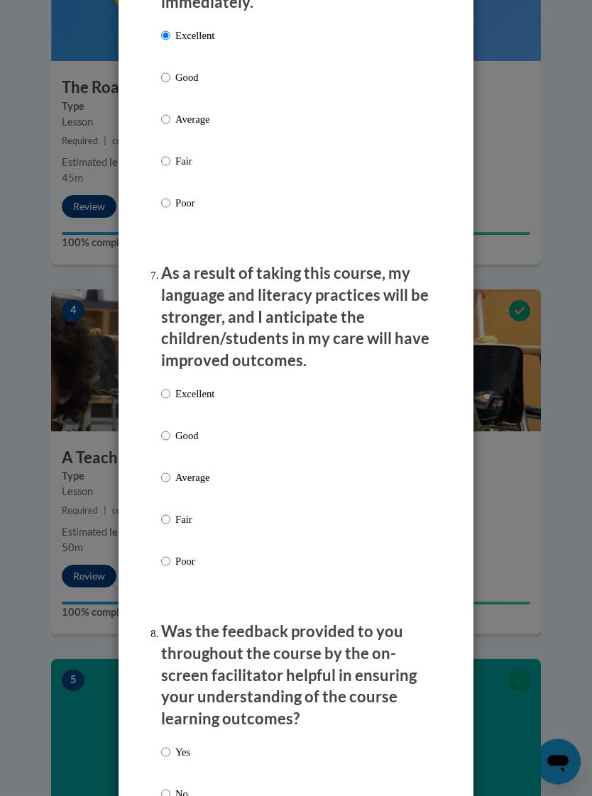
scroll to position [1865, 0]
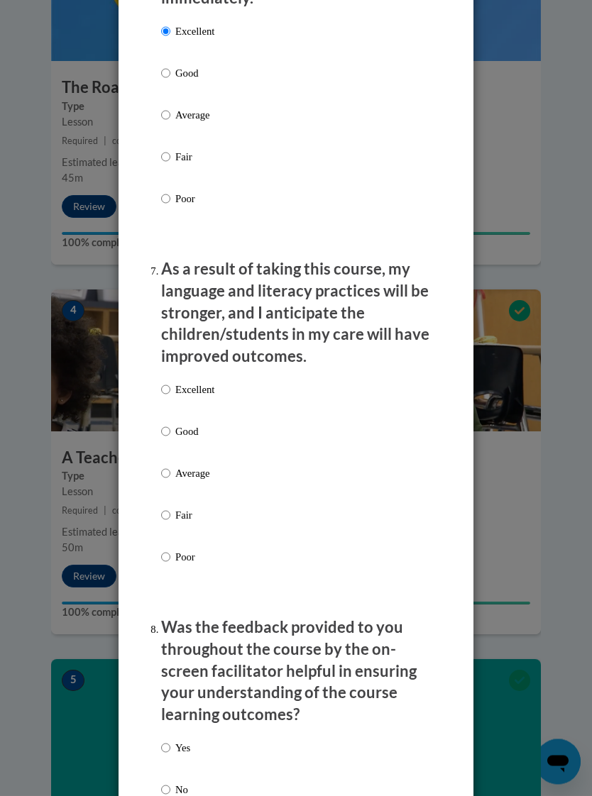
click at [170, 382] on input "Excellent" at bounding box center [165, 390] width 9 height 16
radio input "true"
click at [170, 741] on input "Yes" at bounding box center [165, 749] width 9 height 16
radio input "true"
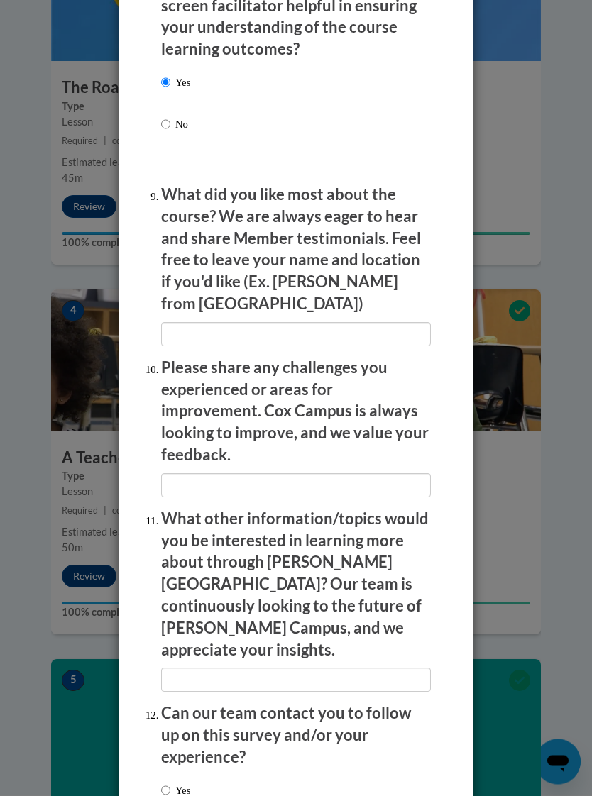
scroll to position [2529, 0]
click at [167, 795] on input "No" at bounding box center [165, 811] width 9 height 16
radio input "true"
